Goal: Task Accomplishment & Management: Manage account settings

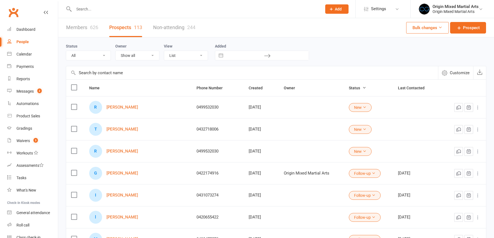
select select "100"
click at [27, 91] on div "Messages" at bounding box center [24, 91] width 17 height 4
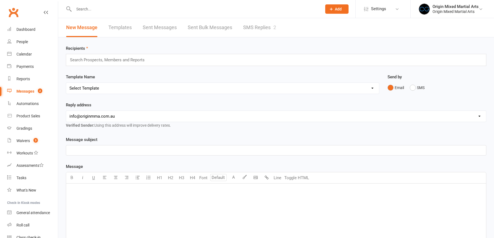
click at [265, 26] on link "SMS Replies 2" at bounding box center [259, 27] width 33 height 19
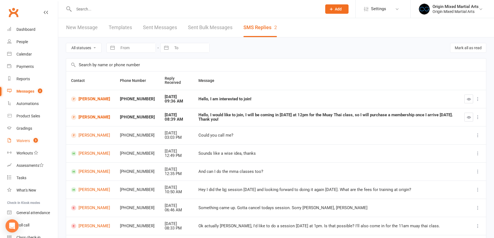
click at [22, 141] on div "Waivers" at bounding box center [22, 140] width 13 height 4
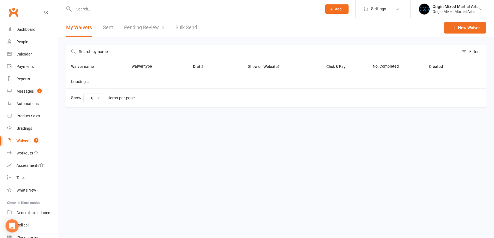
select select "100"
click at [148, 29] on link "Pending Review 3" at bounding box center [144, 27] width 40 height 19
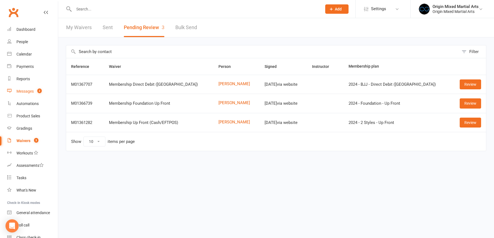
click at [30, 91] on div "Messages" at bounding box center [24, 91] width 17 height 4
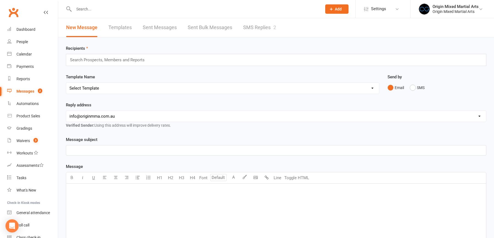
click at [255, 25] on link "SMS Replies 2" at bounding box center [259, 27] width 33 height 19
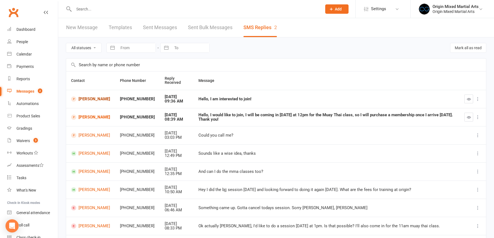
click at [101, 97] on link "[PERSON_NAME]" at bounding box center [90, 98] width 39 height 5
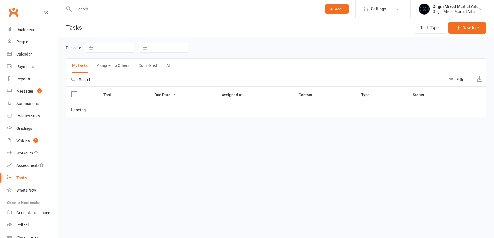
select select "started"
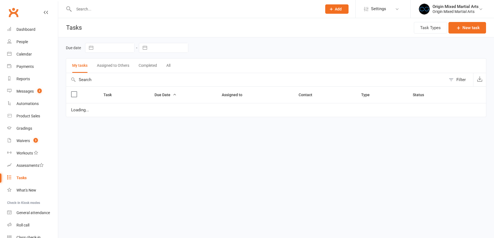
select select "started"
select select "waiting"
select select "started"
select select "waiting"
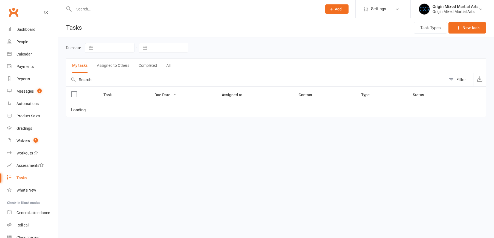
select select "started"
select select "waiting"
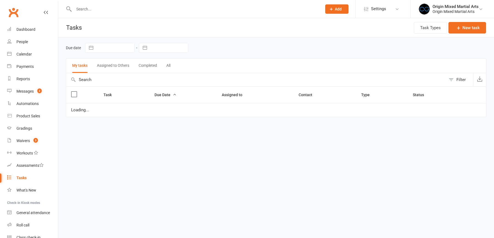
select select "waiting"
select select "started"
select select "waiting"
select select "started"
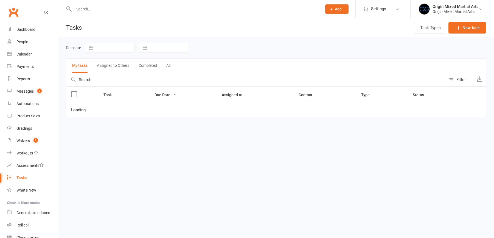
select select "started"
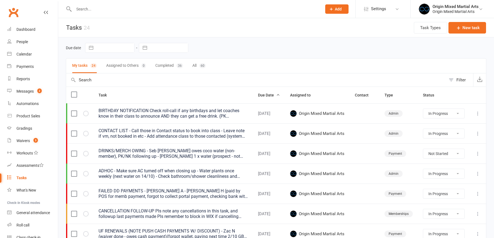
select select "started"
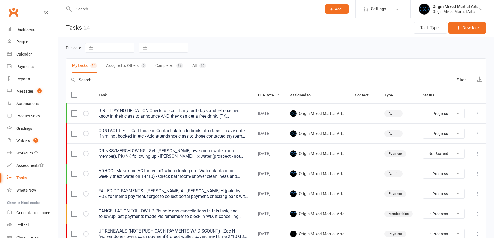
select select "started"
select select "waiting"
select select "started"
select select "waiting"
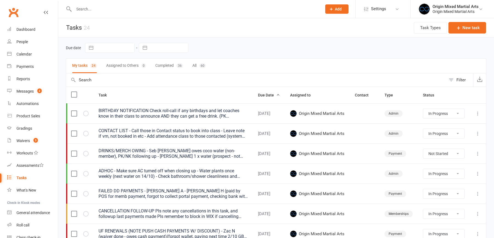
select select "started"
select select "waiting"
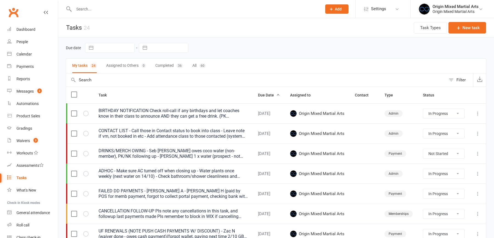
select select "waiting"
select select "started"
select select "waiting"
select select "started"
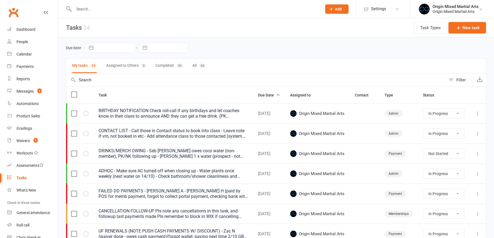
select select "started"
